Goal: Task Accomplishment & Management: Use online tool/utility

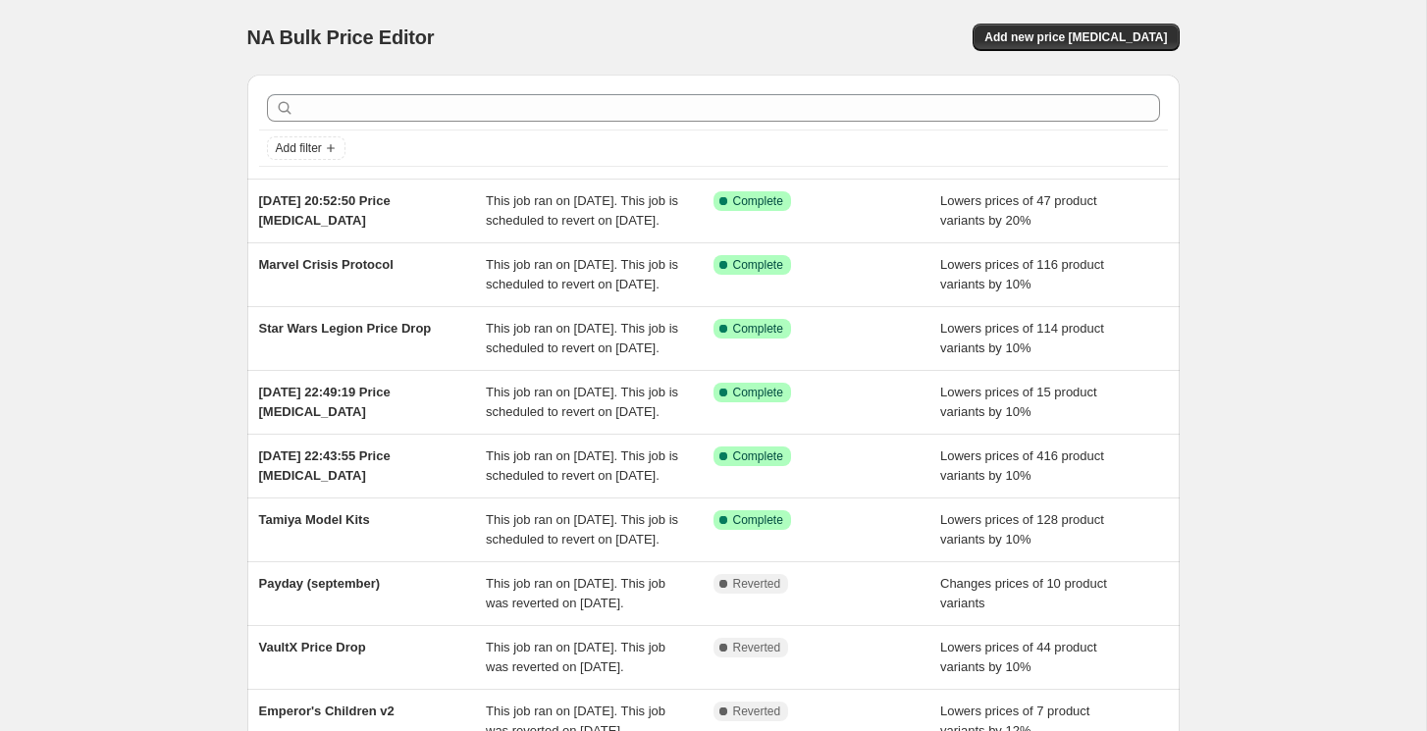
click at [175, 344] on div "NA Bulk Price Editor. This page is ready NA Bulk Price Editor Add new price [ME…" at bounding box center [713, 505] width 1426 height 1011
click at [1117, 31] on span "Add new price [MEDICAL_DATA]" at bounding box center [1075, 37] width 183 height 16
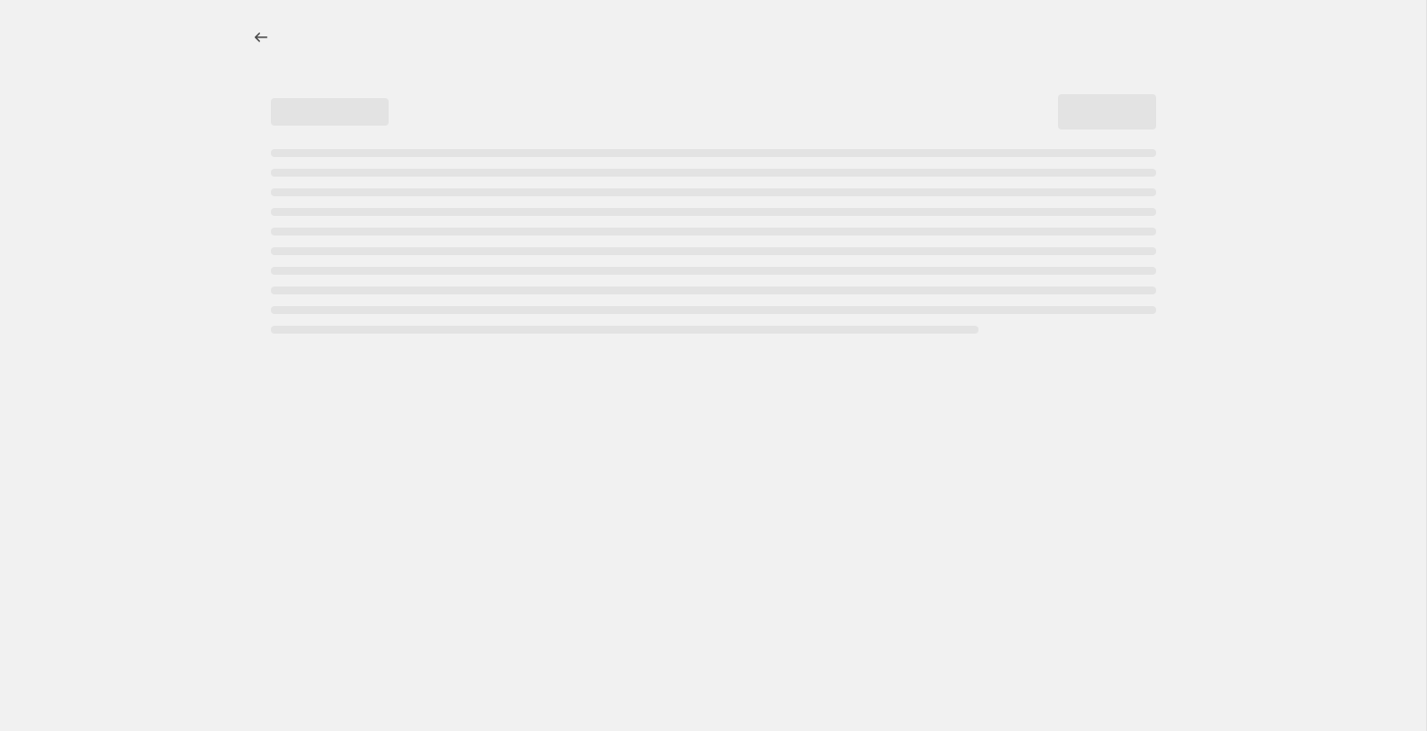
select select "percentage"
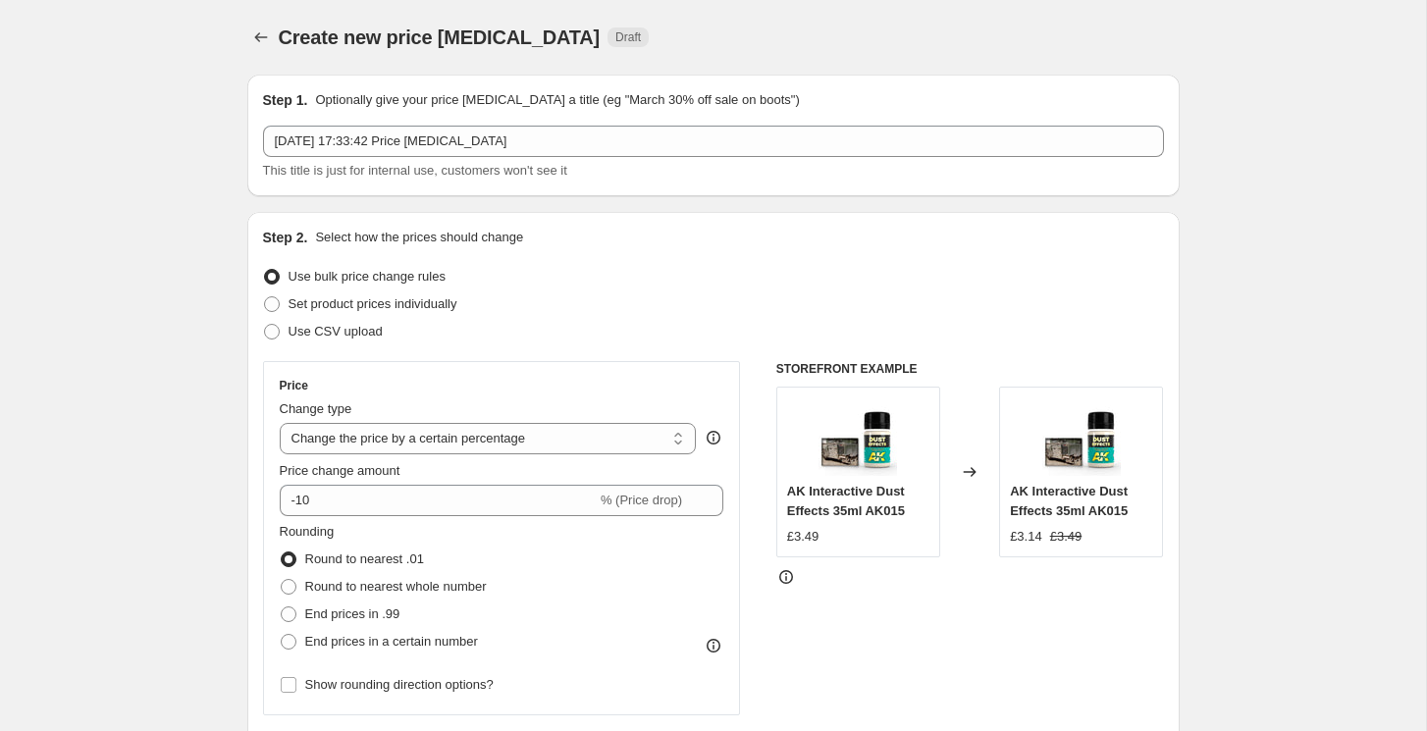
drag, startPoint x: 529, startPoint y: 141, endPoint x: 174, endPoint y: 140, distance: 355.2
drag, startPoint x: 525, startPoint y: 141, endPoint x: 321, endPoint y: 138, distance: 204.1
click at [321, 138] on input "3 Oct 2025, 17:33:42 Price change job" at bounding box center [713, 141] width 901 height 31
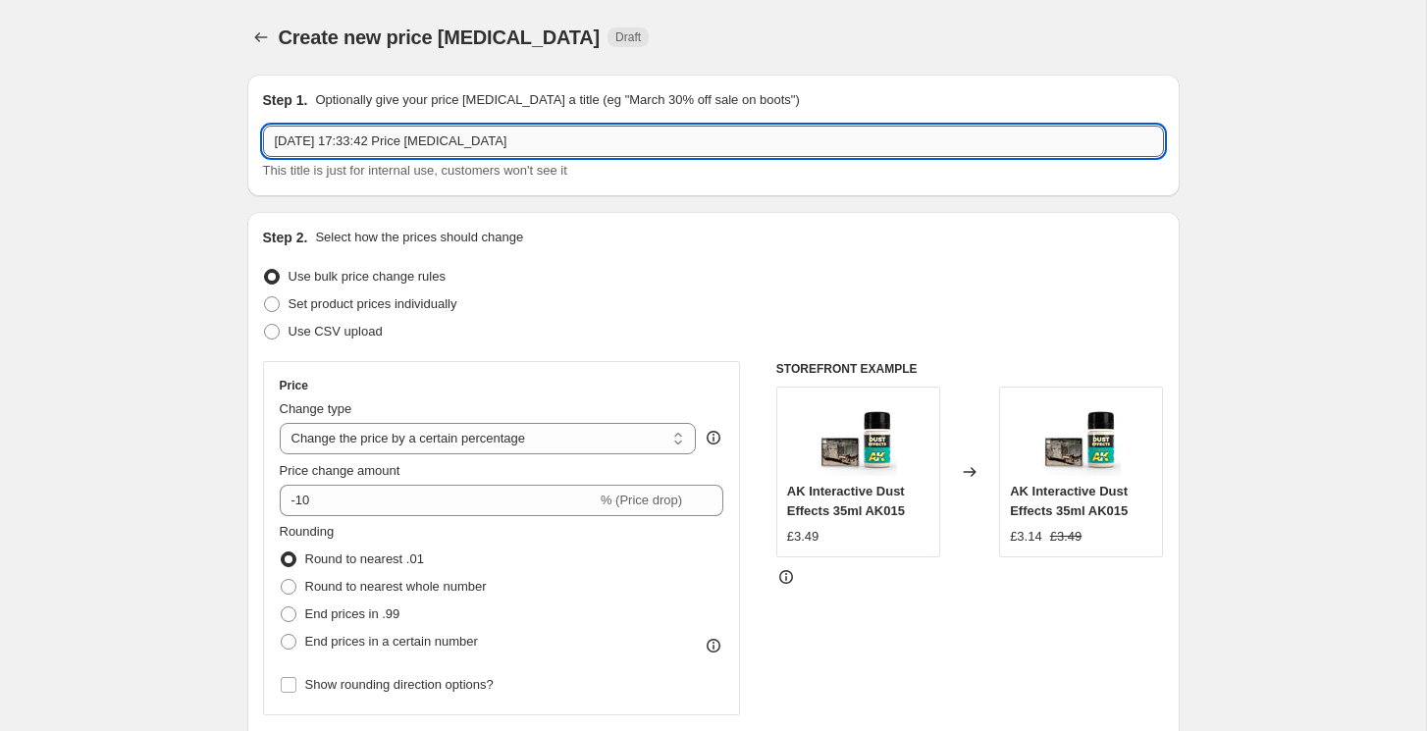
click at [356, 144] on input "3 Oct 2025, 17:33:42 Price change job" at bounding box center [713, 141] width 901 height 31
click at [370, 144] on input "3 Oct 2025, 17:33:42 Price change job" at bounding box center [713, 141] width 901 height 31
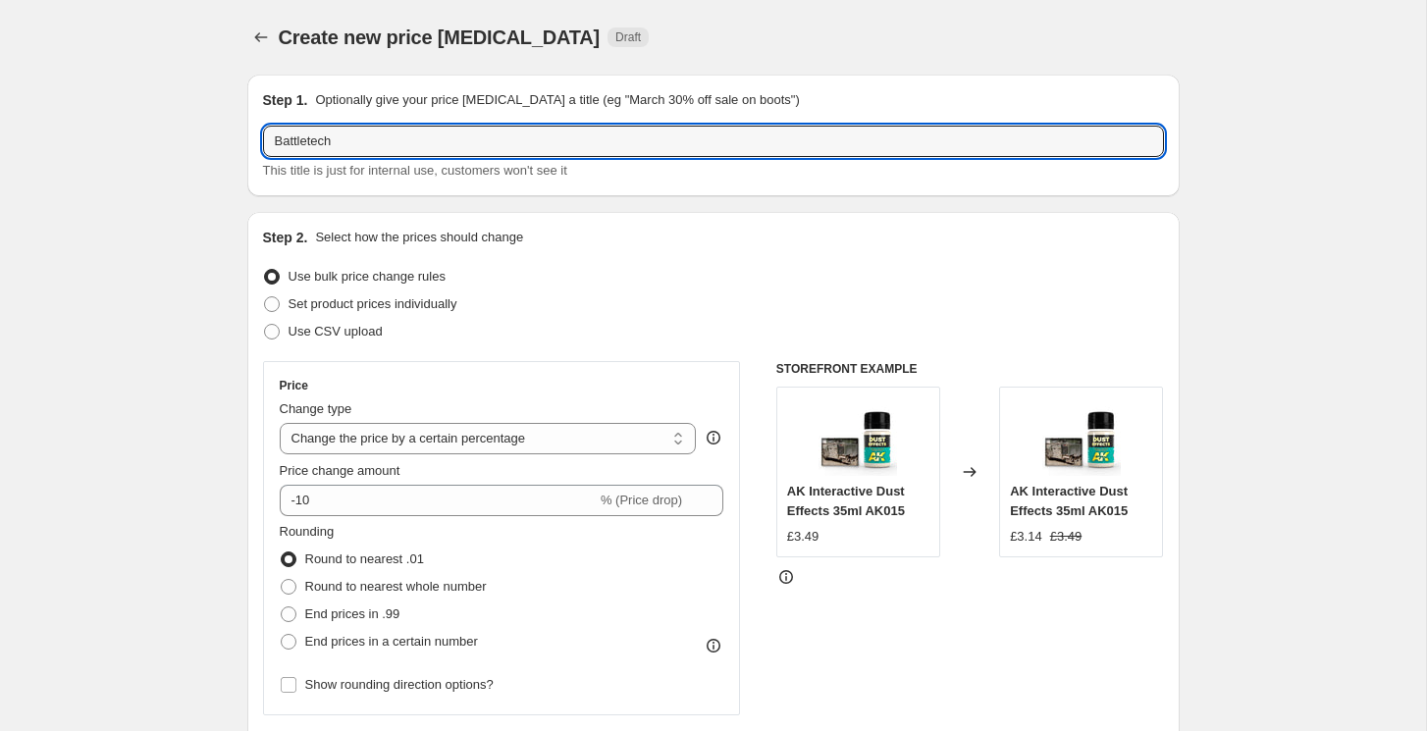
type input "Battletech"
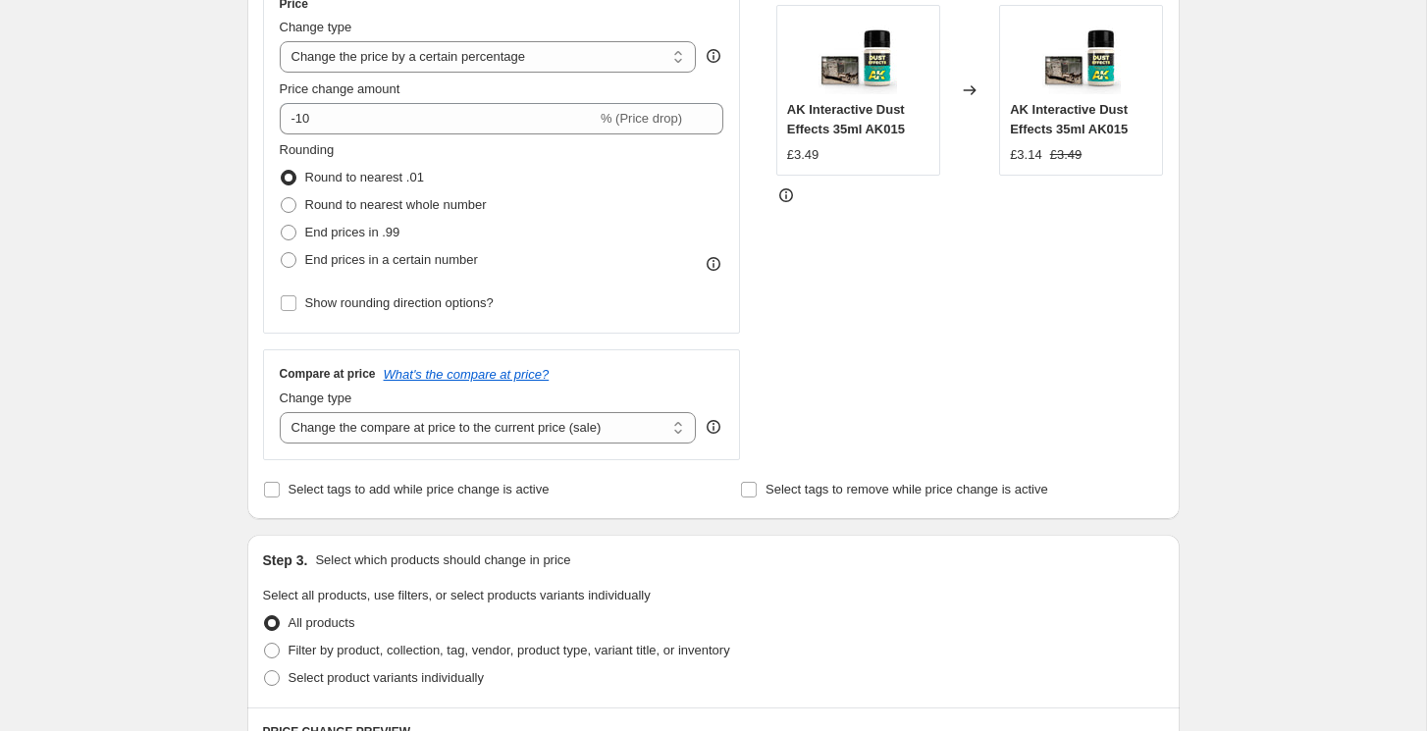
scroll to position [385, 0]
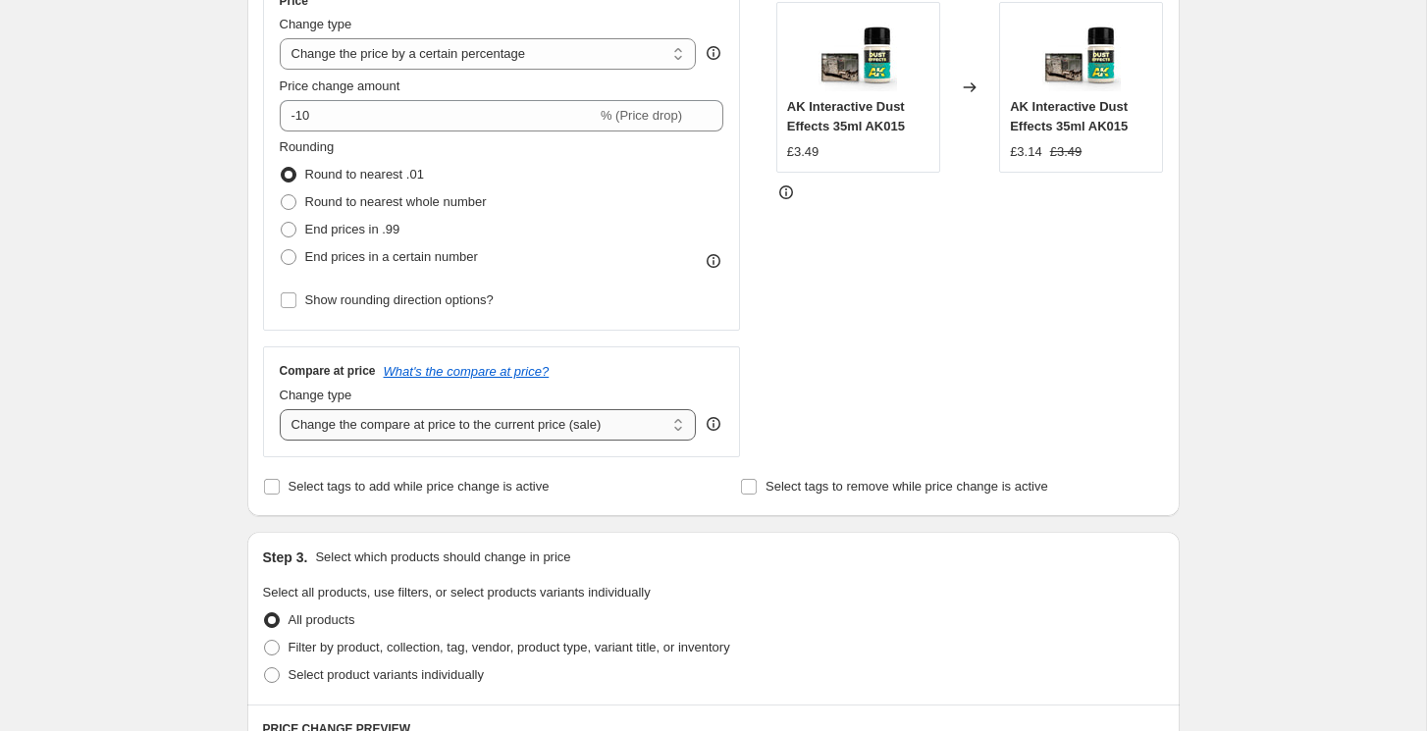
click at [353, 431] on select "Change the compare at price to the current price (sale) Change the compare at p…" at bounding box center [488, 424] width 417 height 31
select select "no_change"
click at [280, 409] on select "Change the compare at price to the current price (sale) Change the compare at p…" at bounding box center [488, 424] width 417 height 31
click at [184, 382] on div "Create new price change job. This page is ready Create new price change job Dra…" at bounding box center [713, 596] width 1426 height 1962
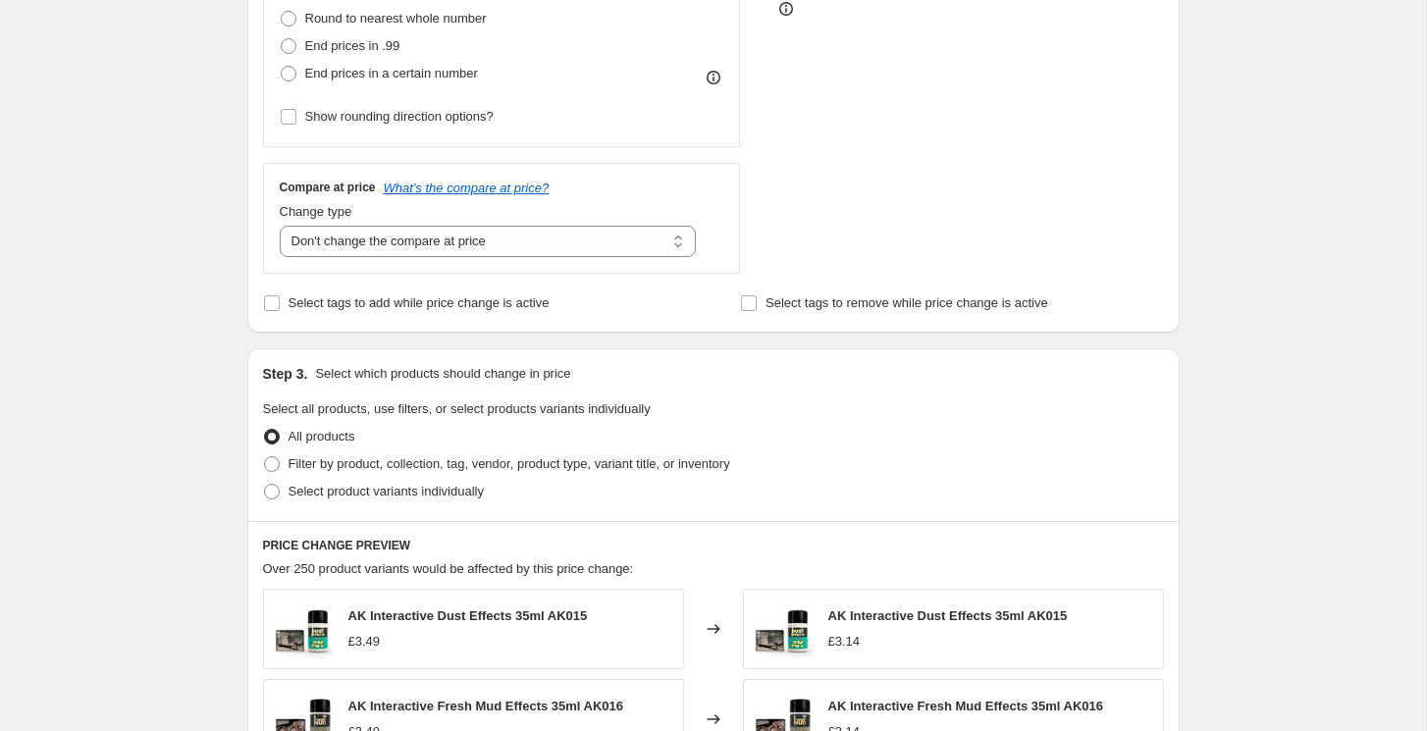
scroll to position [573, 0]
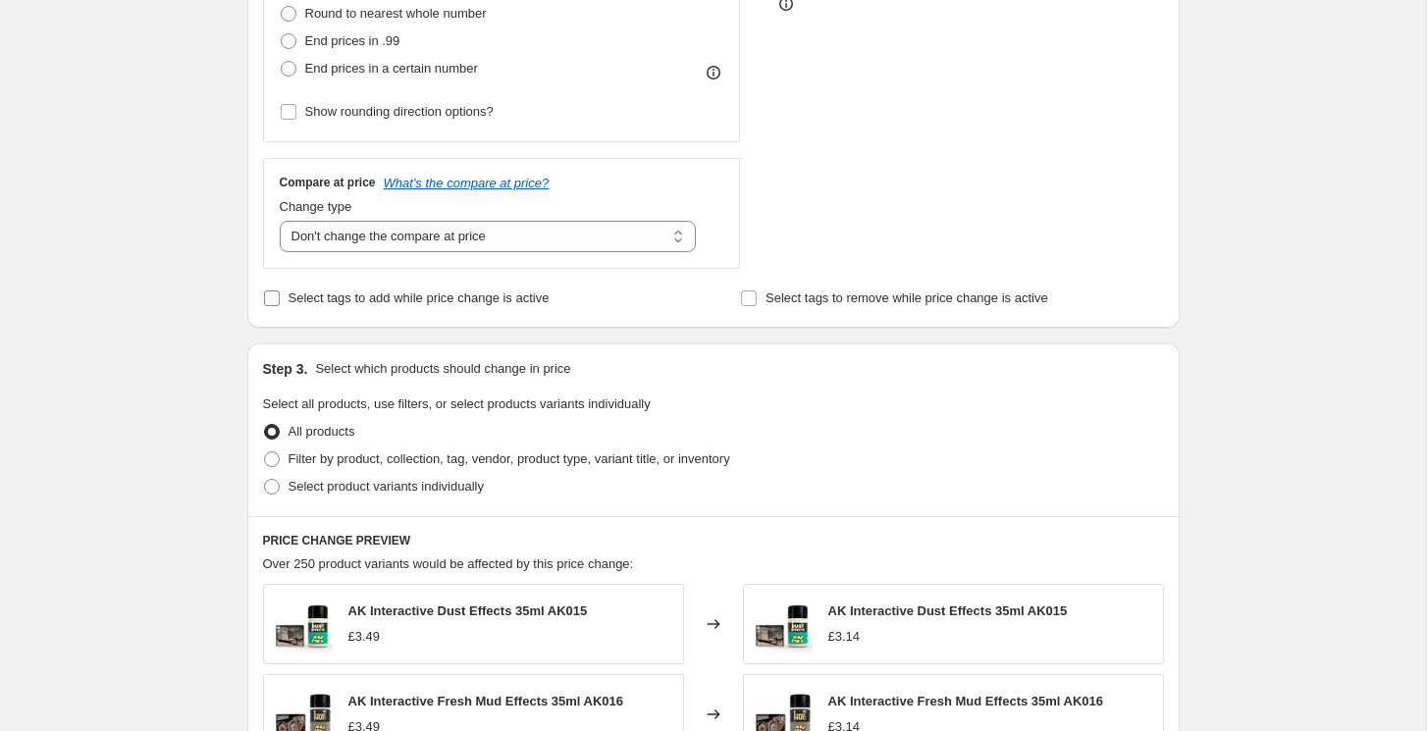
click at [276, 301] on input "Select tags to add while price change is active" at bounding box center [272, 298] width 16 height 16
checkbox input "true"
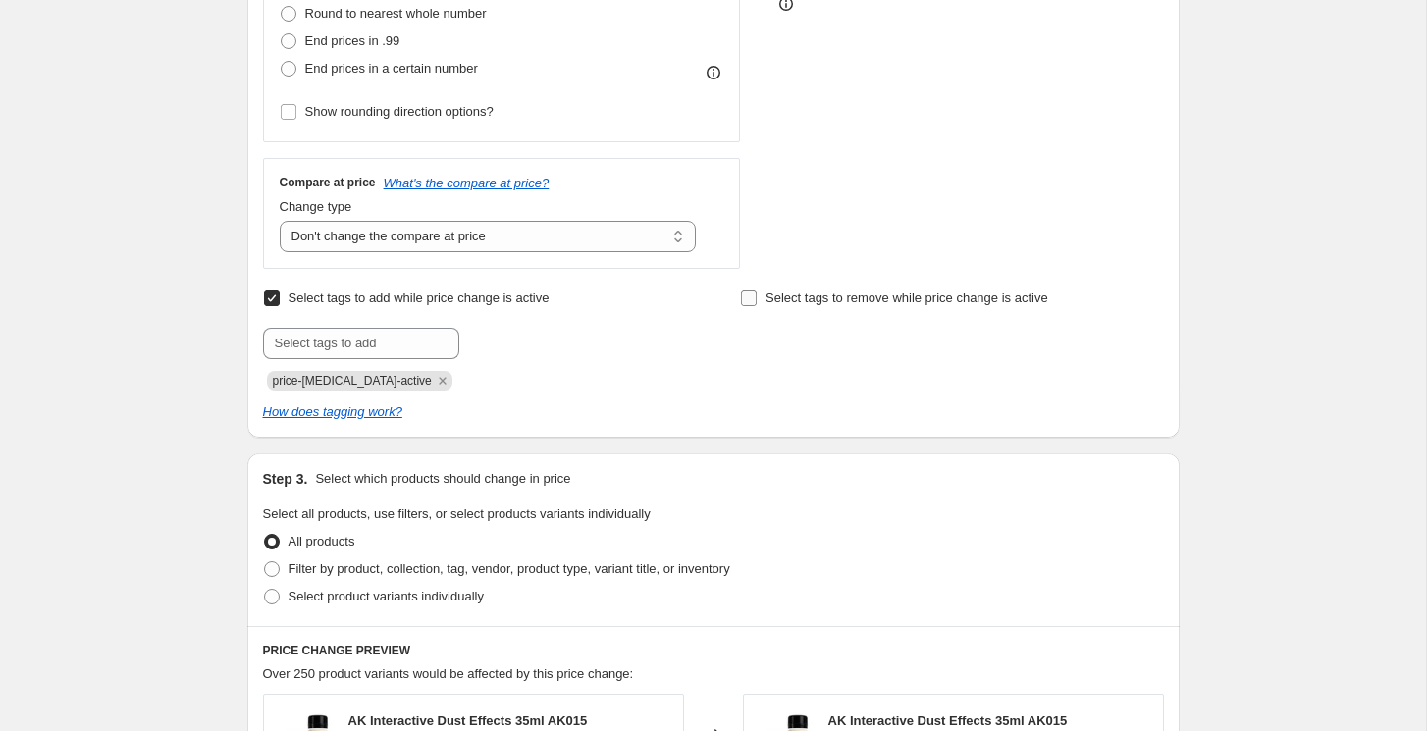
click at [747, 299] on input "Select tags to remove while price change is active" at bounding box center [749, 298] width 16 height 16
checkbox input "true"
click at [439, 383] on icon "Remove price-change-job-active" at bounding box center [442, 380] width 7 height 7
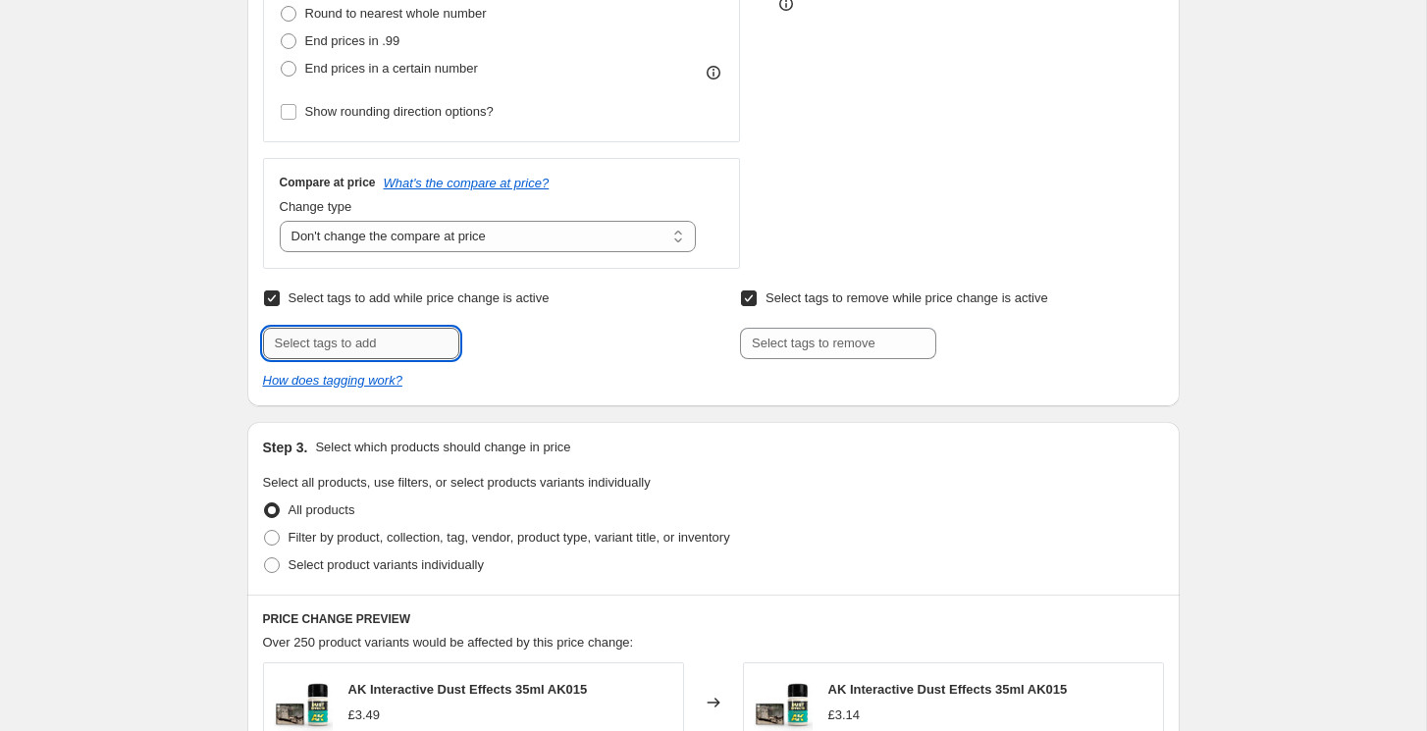
click at [345, 347] on input "text" at bounding box center [361, 343] width 196 height 31
type input "Price Drop"
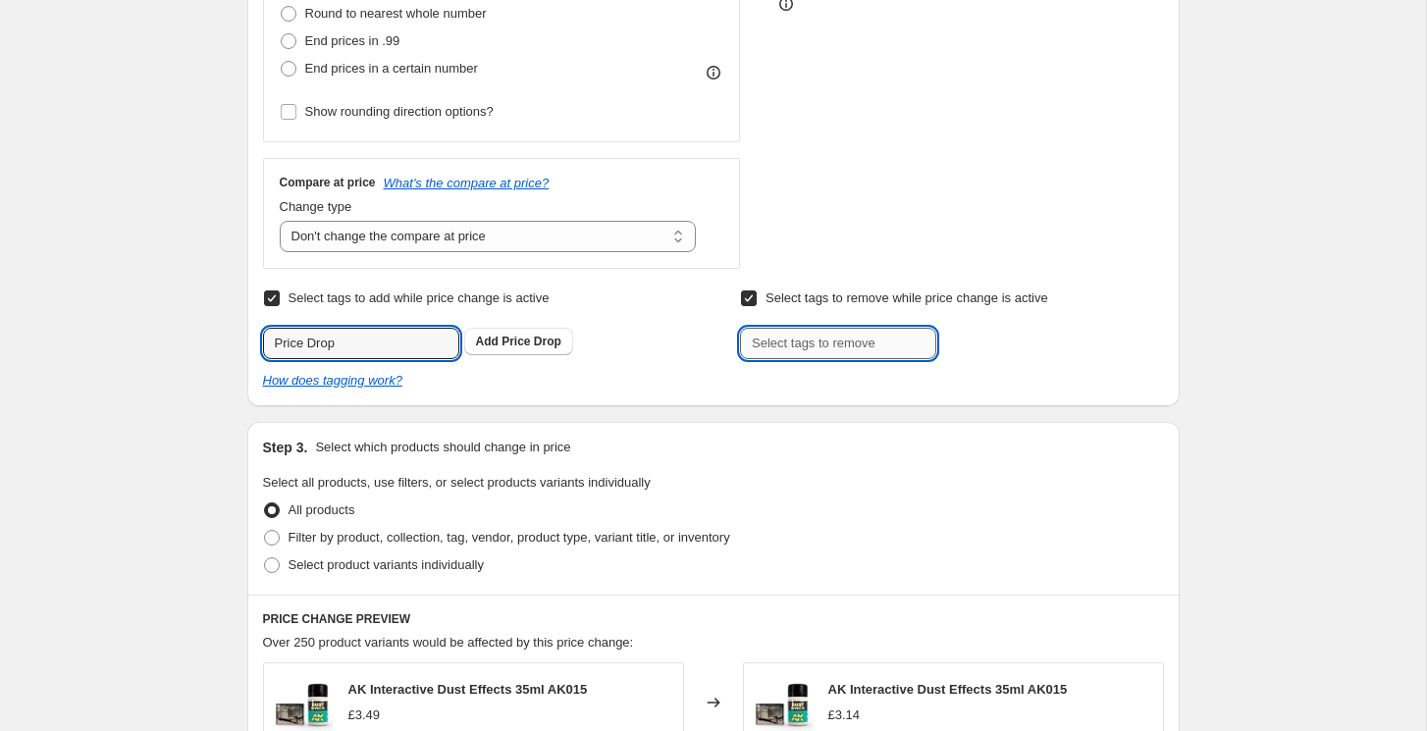
click at [831, 350] on input "text" at bounding box center [838, 343] width 196 height 31
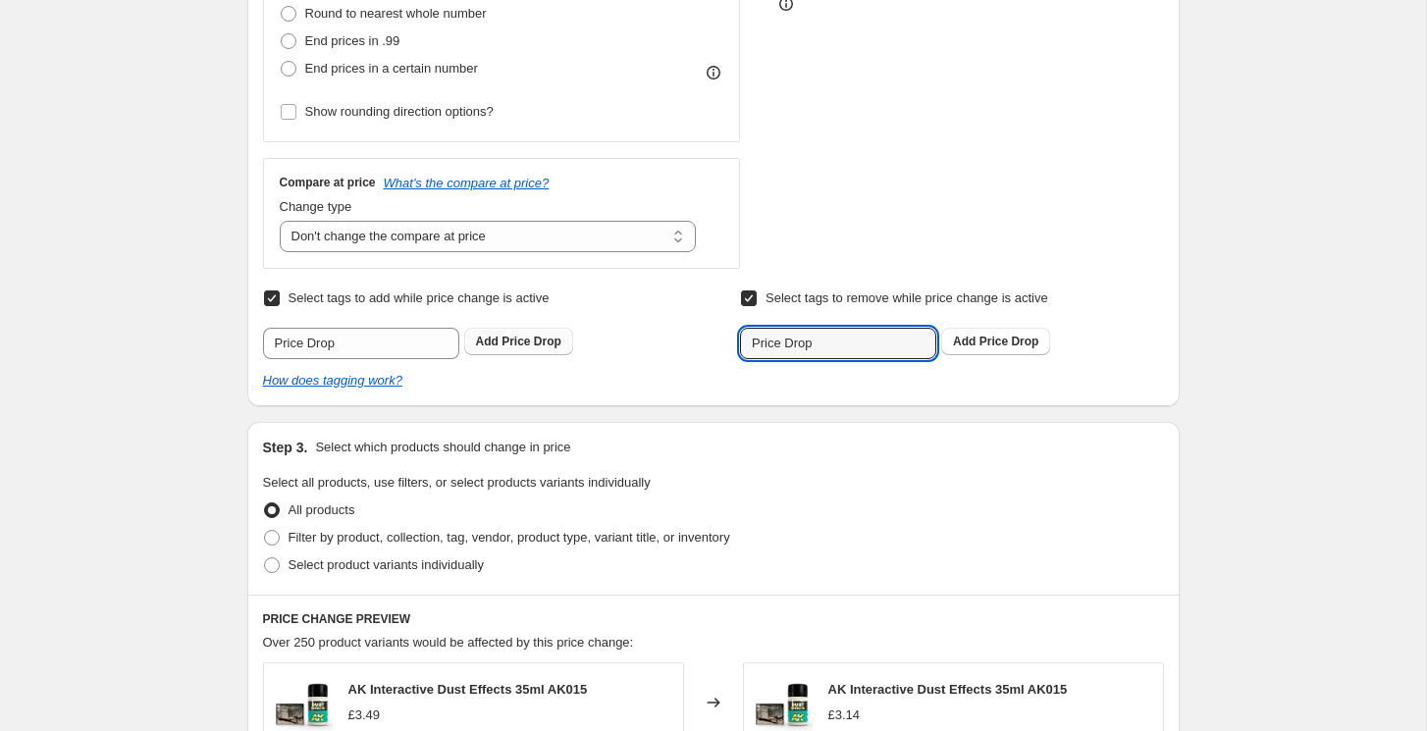
type input "Price Drop"
click at [511, 333] on button "Add Price Drop" at bounding box center [518, 341] width 109 height 27
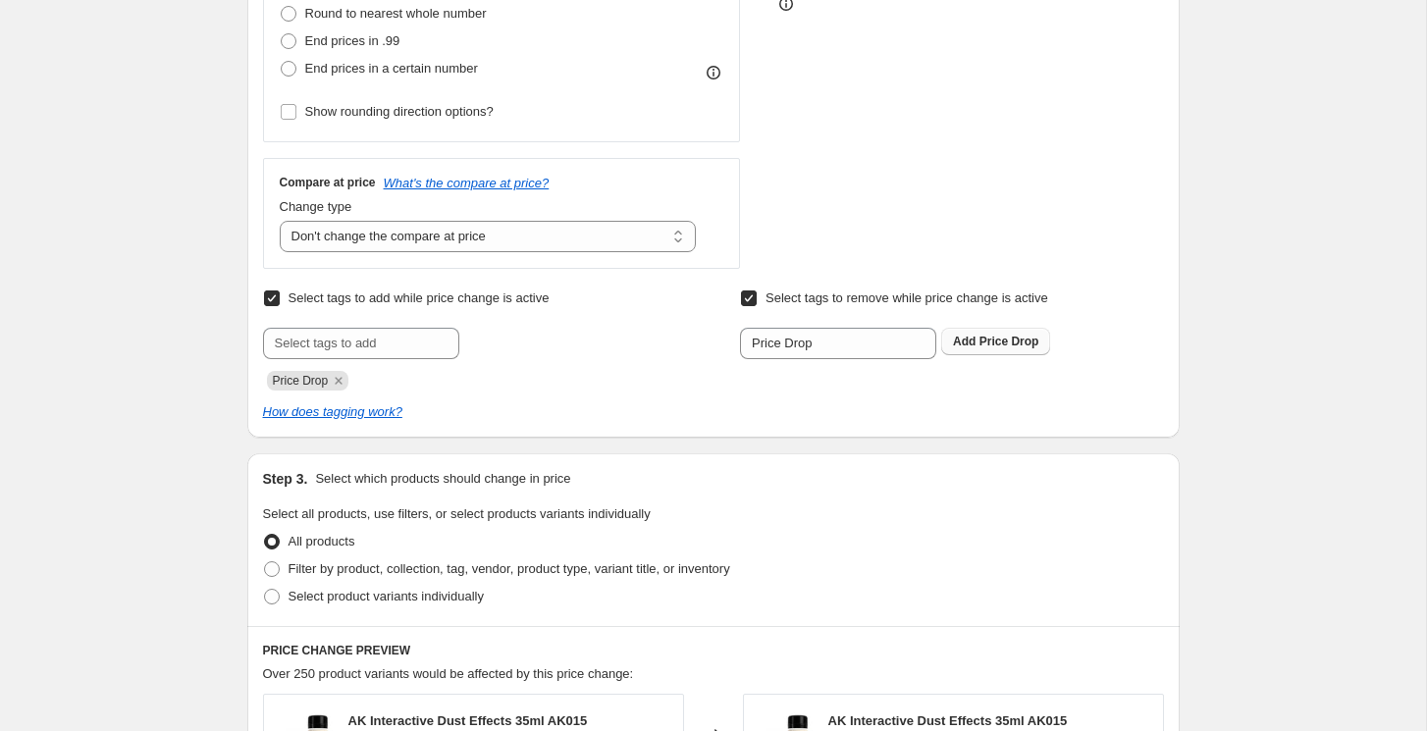
click at [1006, 351] on button "Add Price Drop" at bounding box center [995, 341] width 109 height 27
click at [224, 342] on div "Create new price change job. This page is ready Create new price change job Dra…" at bounding box center [713, 463] width 979 height 2072
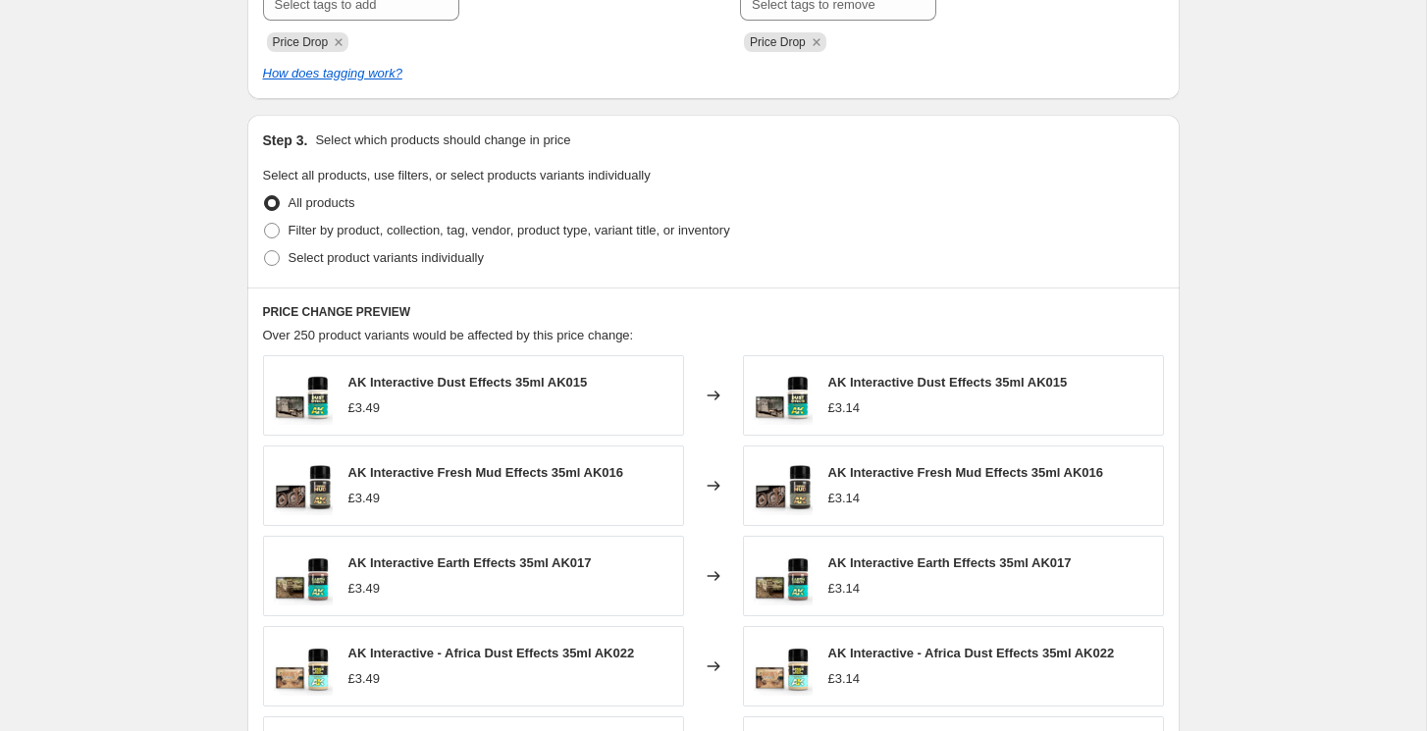
scroll to position [918, 0]
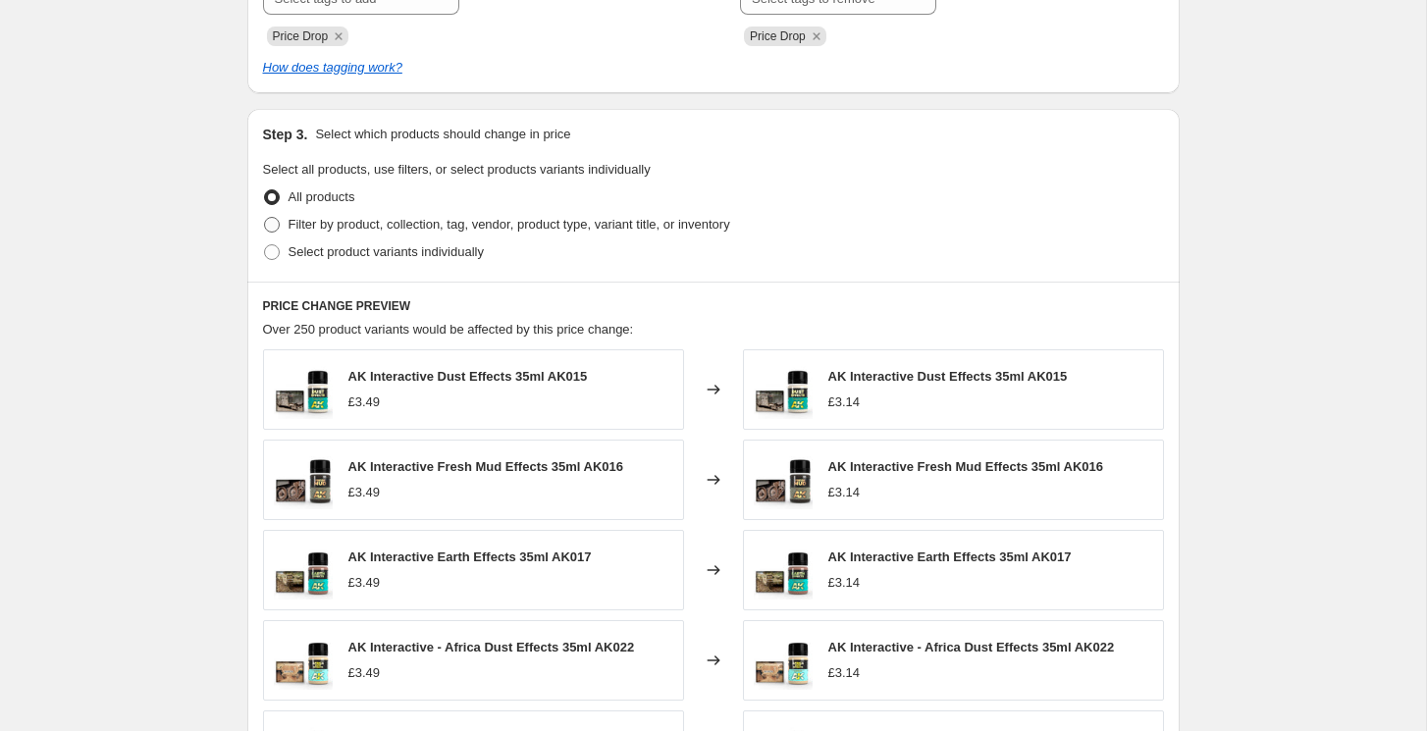
click at [275, 225] on span at bounding box center [272, 225] width 16 height 16
click at [265, 218] on input "Filter by product, collection, tag, vendor, product type, variant title, or inv…" at bounding box center [264, 217] width 1 height 1
radio input "true"
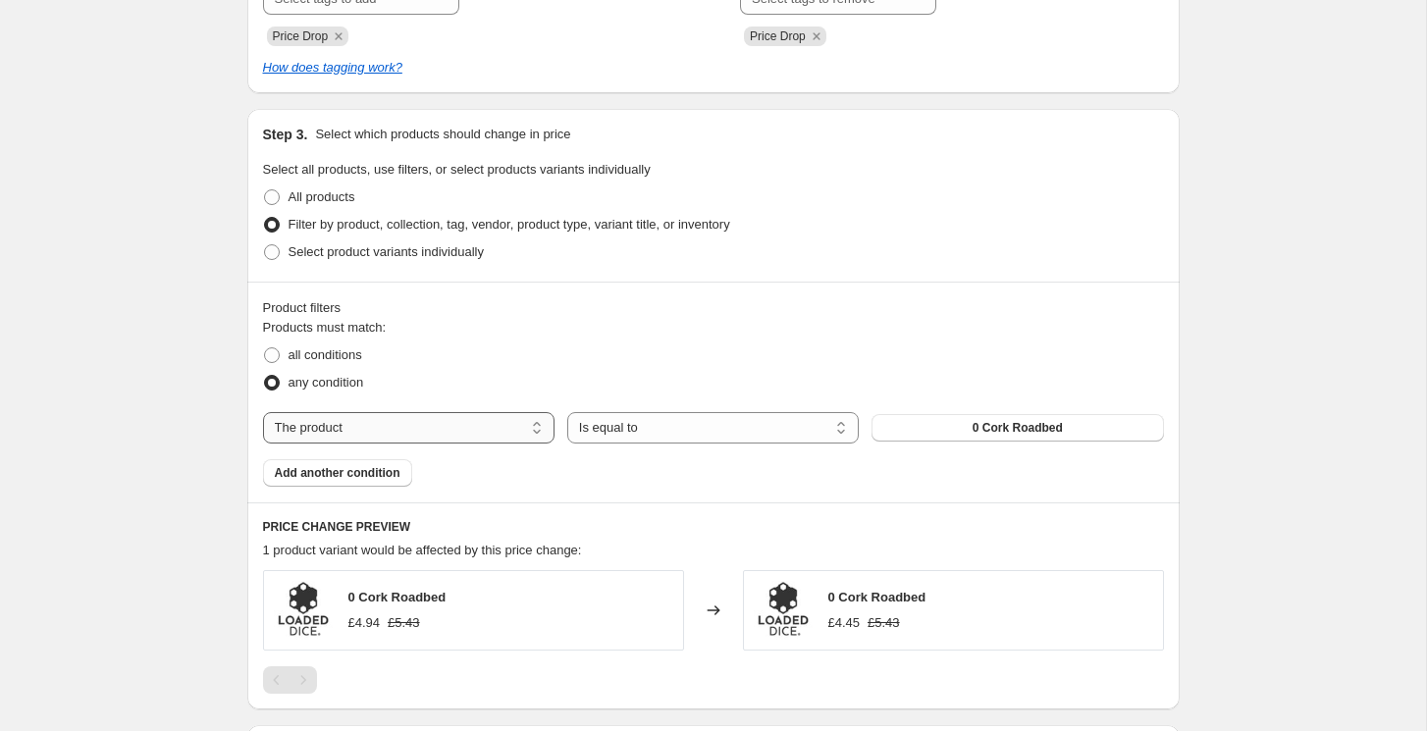
click at [407, 429] on select "The product The product's collection The product's tag The product's vendor The…" at bounding box center [408, 427] width 291 height 31
select select "collection"
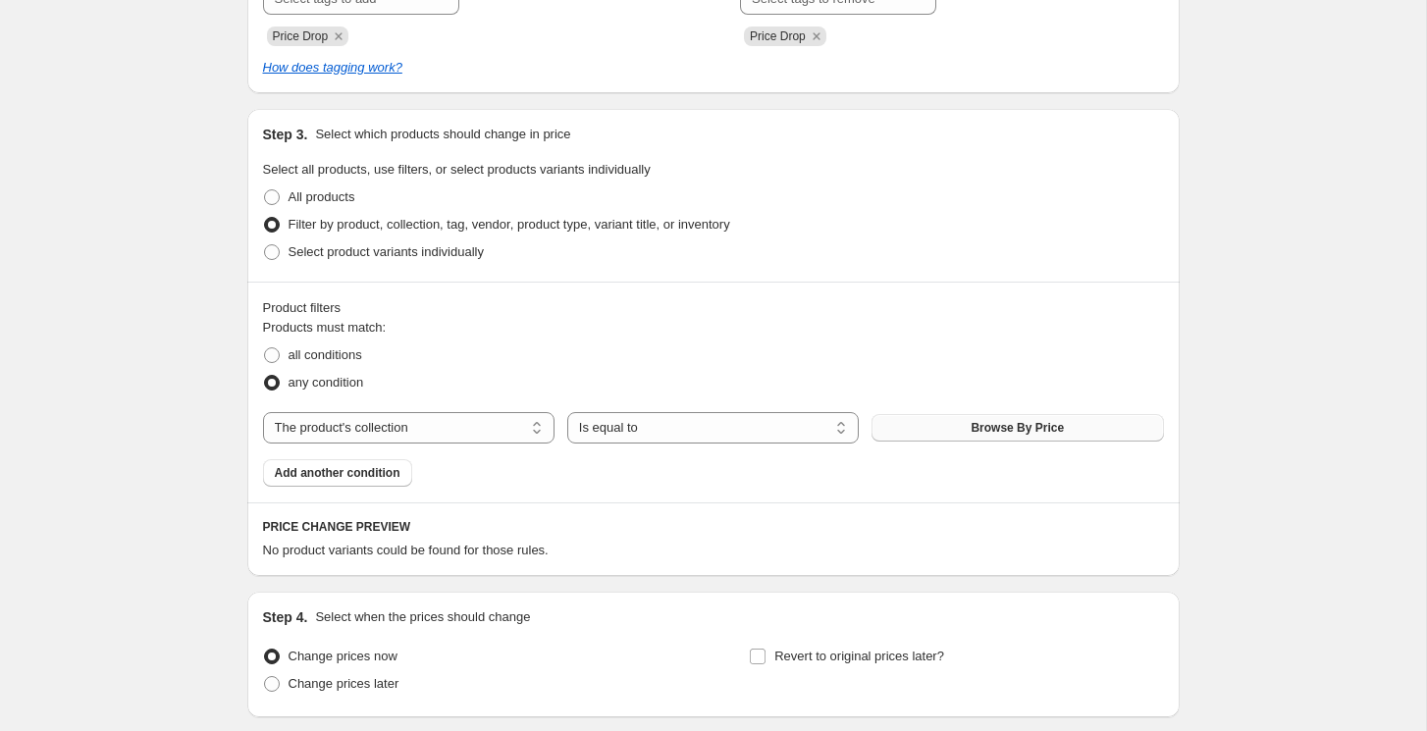
click at [933, 429] on button "Browse By Price" at bounding box center [1016, 427] width 291 height 27
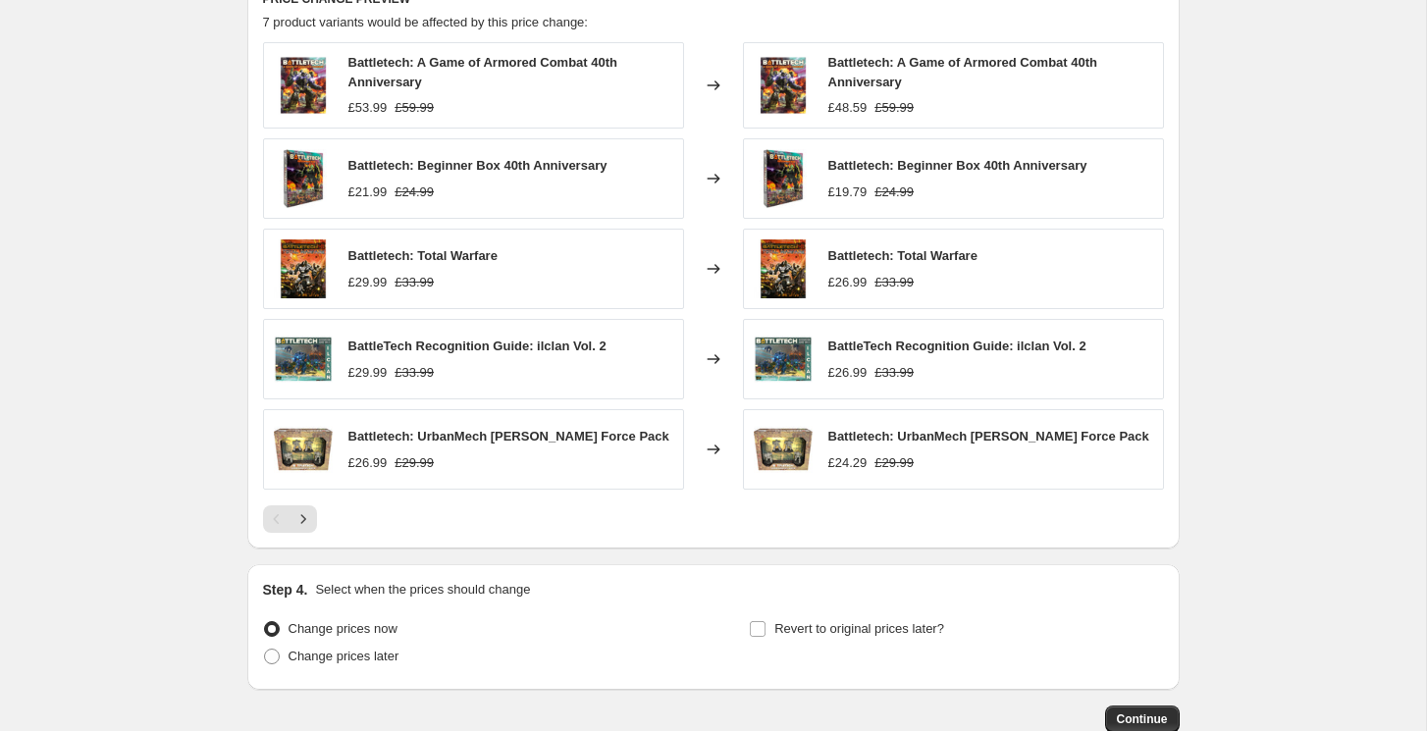
scroll to position [1567, 0]
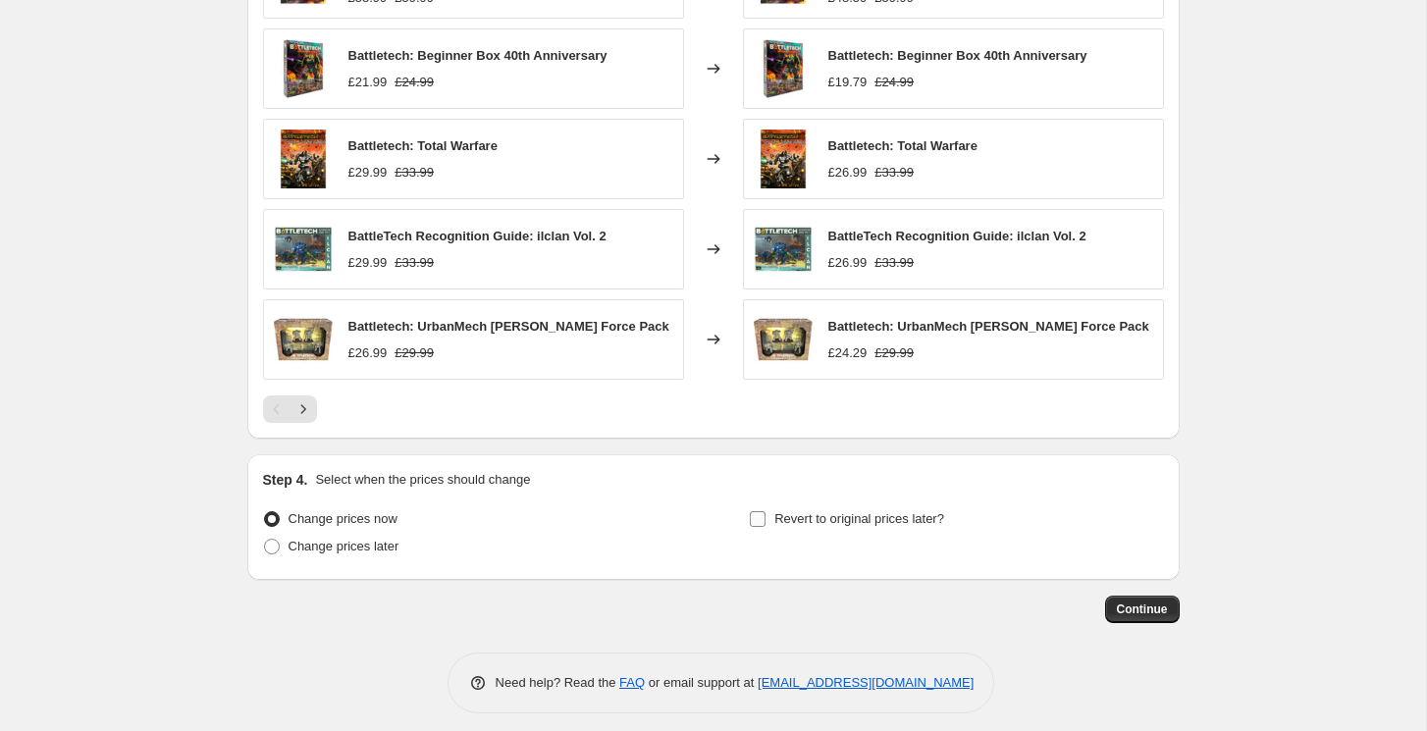
click at [762, 511] on input "Revert to original prices later?" at bounding box center [758, 519] width 16 height 16
checkbox input "true"
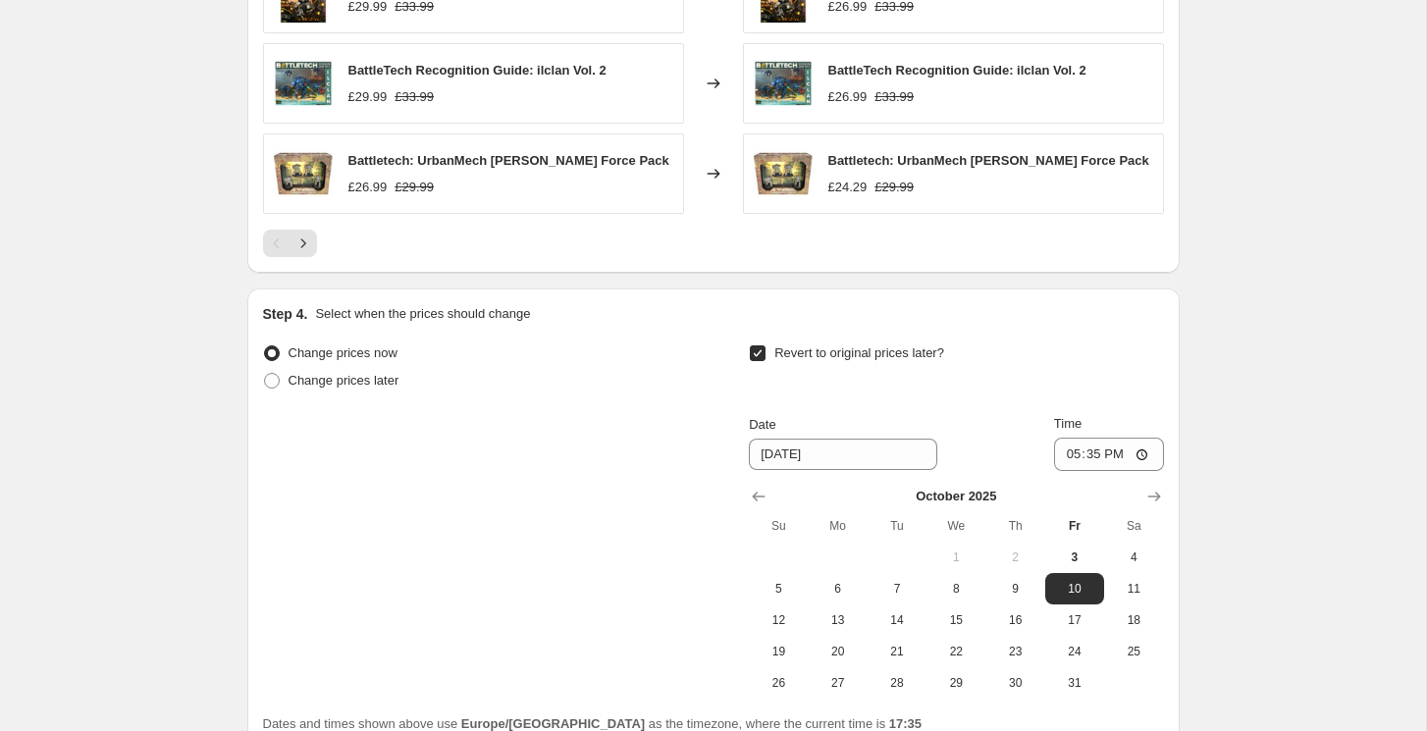
scroll to position [1746, 0]
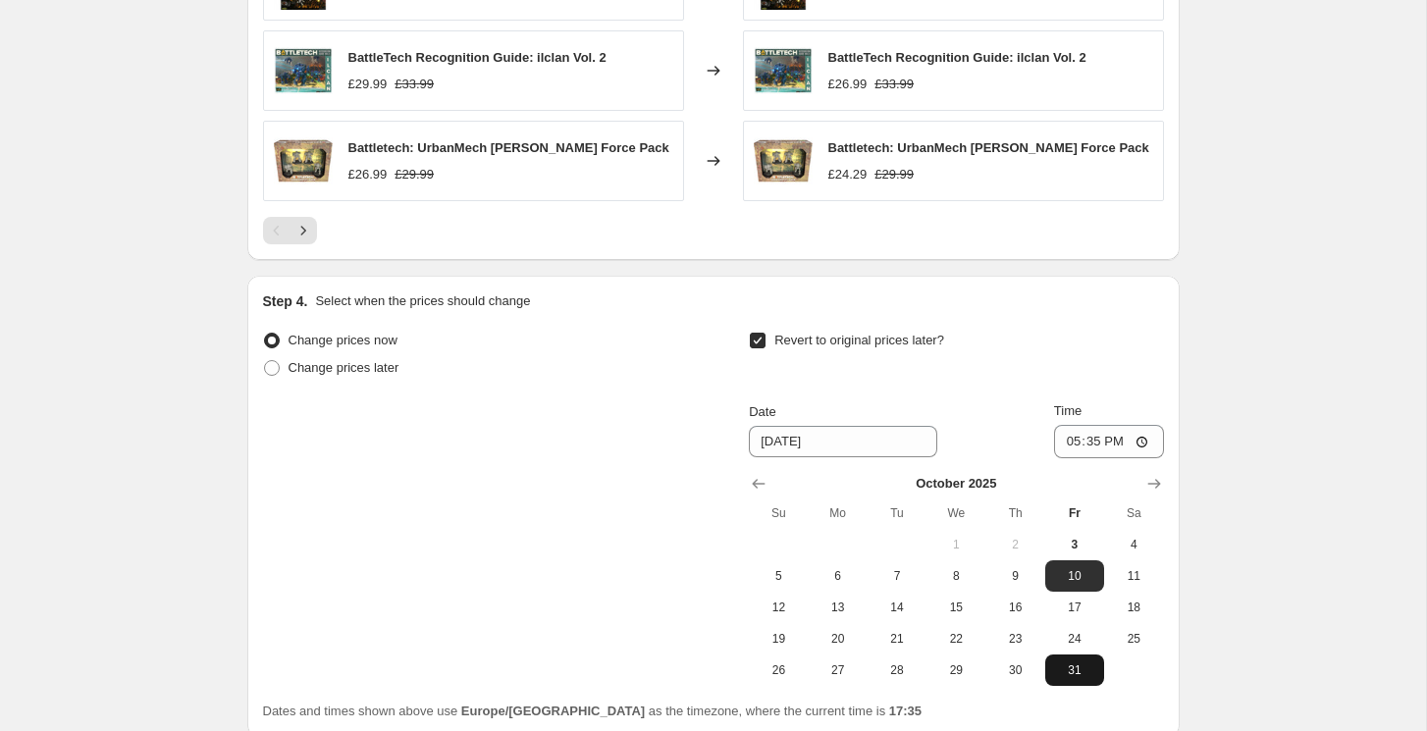
click at [1076, 662] on span "31" at bounding box center [1074, 670] width 43 height 16
type input "10/31/2025"
click at [1095, 432] on input "17:35" at bounding box center [1109, 441] width 110 height 33
type input "23:59"
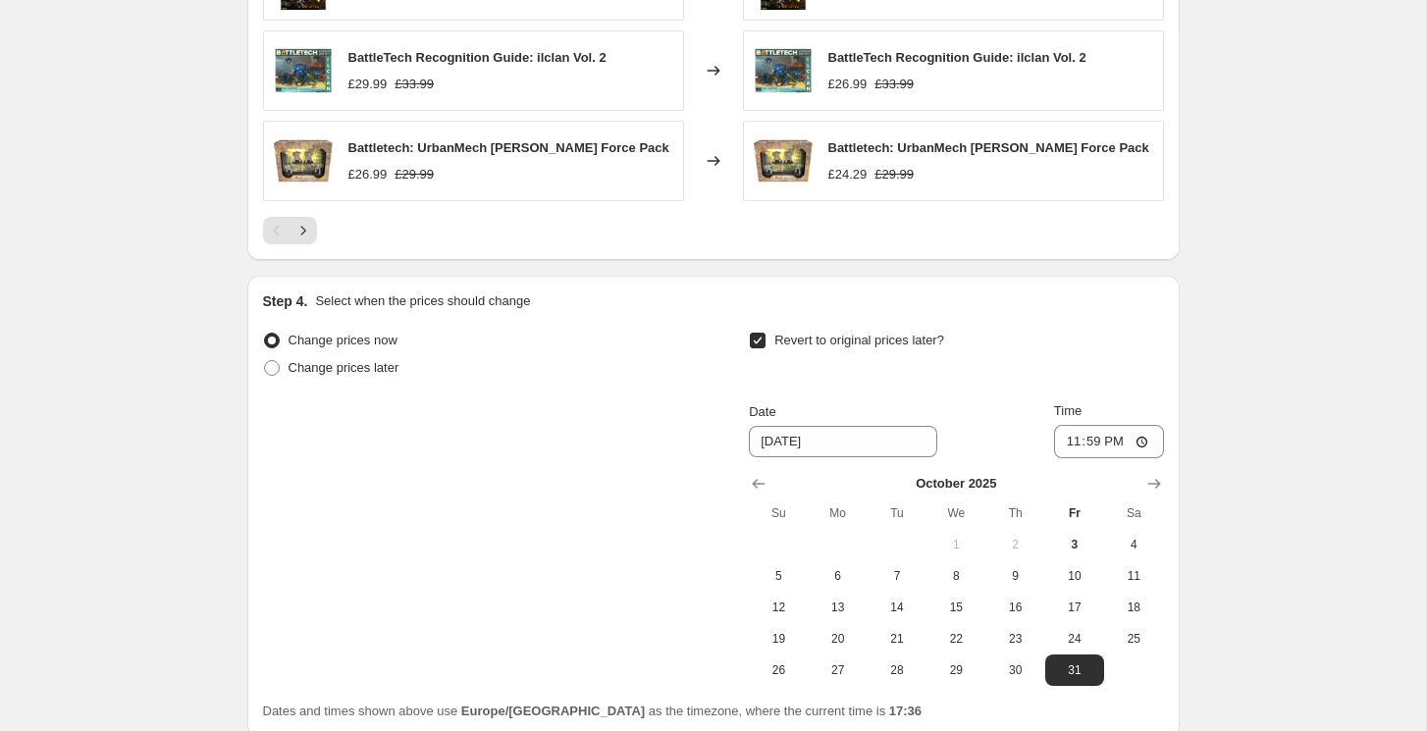
scroll to position [1903, 0]
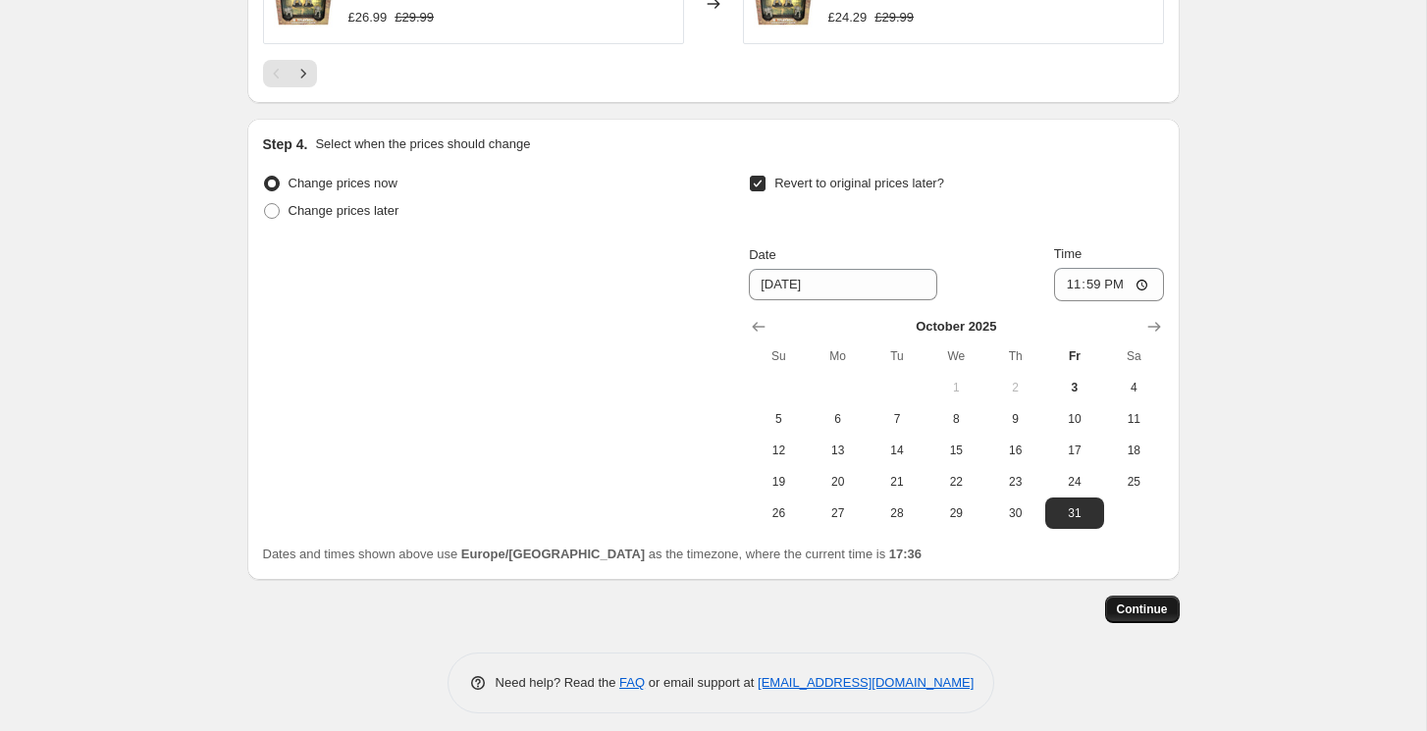
click at [1138, 602] on span "Continue" at bounding box center [1142, 610] width 51 height 16
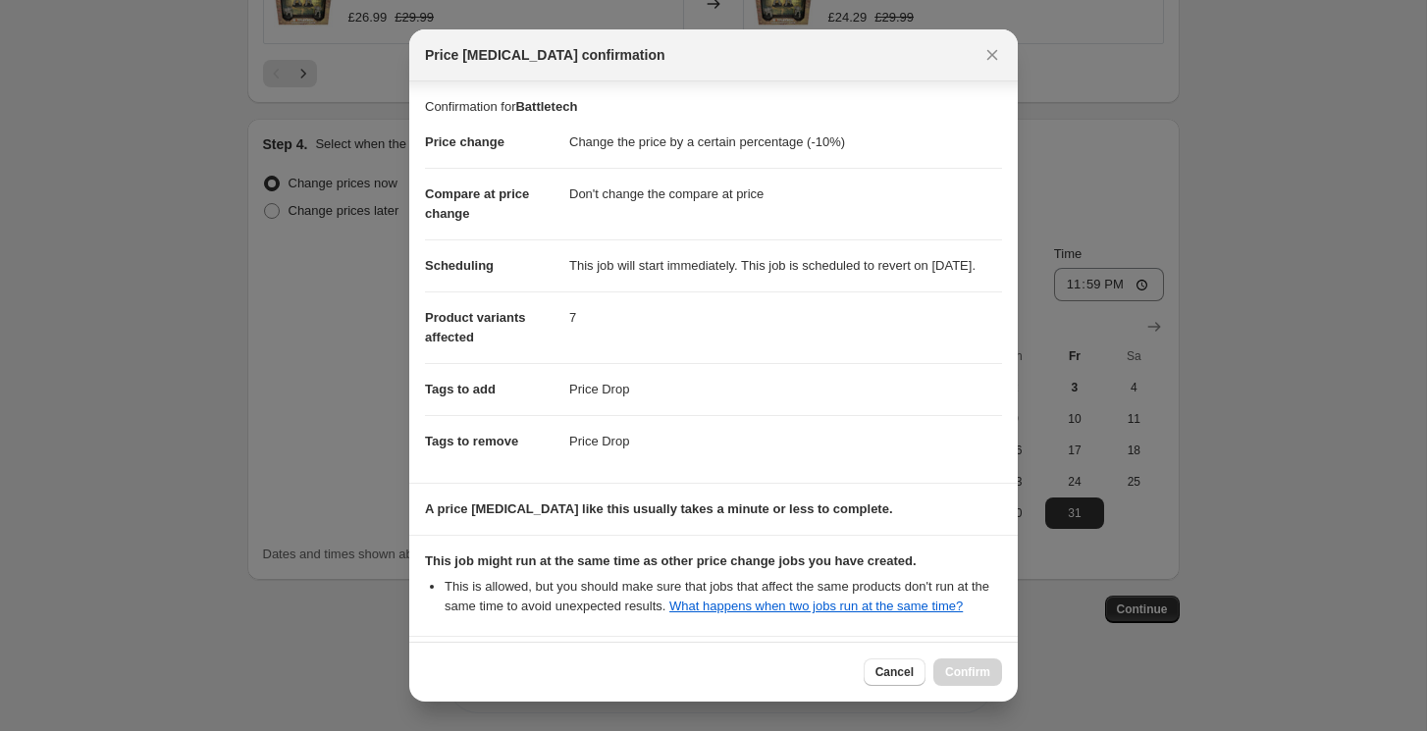
scroll to position [238, 0]
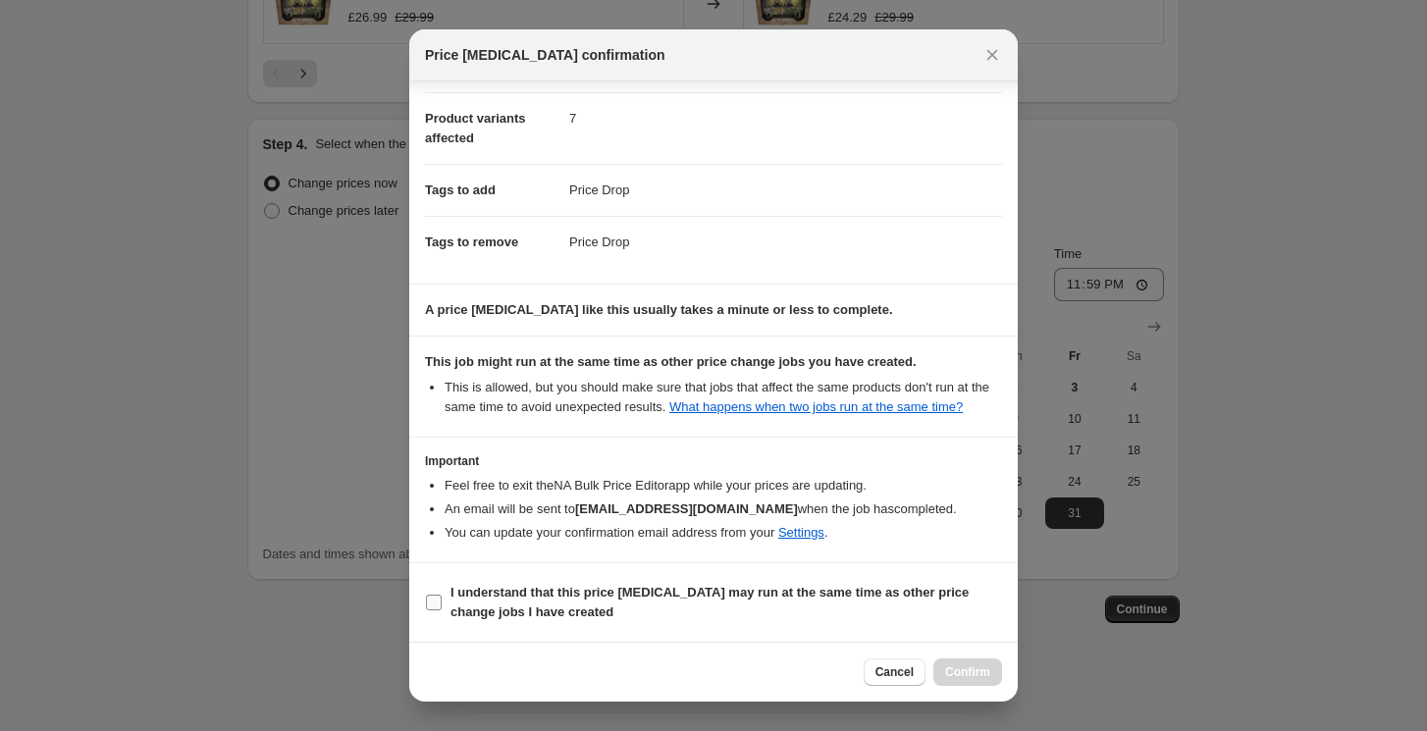
click at [432, 604] on input "I understand that this price change job may run at the same time as other price…" at bounding box center [434, 603] width 16 height 16
checkbox input "true"
click at [965, 666] on span "Confirm" at bounding box center [967, 672] width 45 height 16
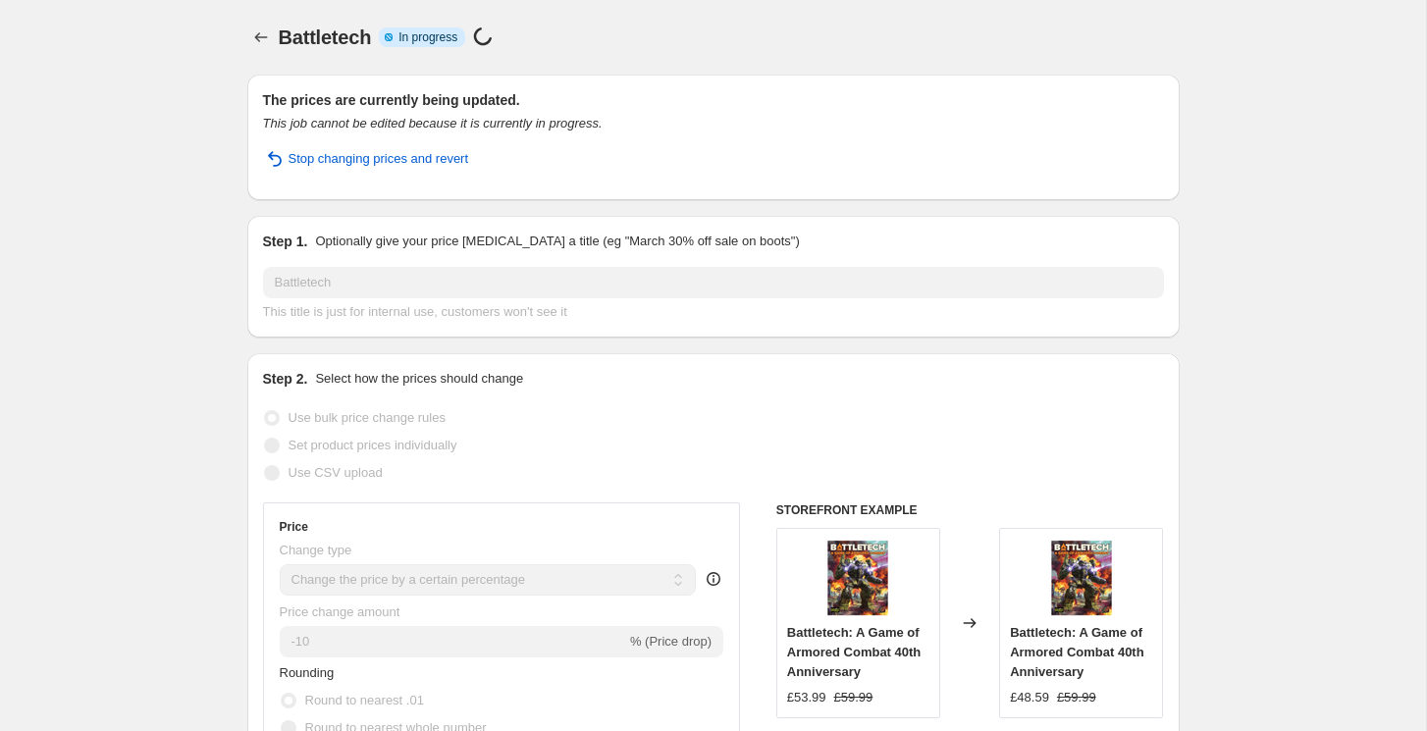
select select "percentage"
select select "no_change"
select select "collection"
